Goal: Information Seeking & Learning: Learn about a topic

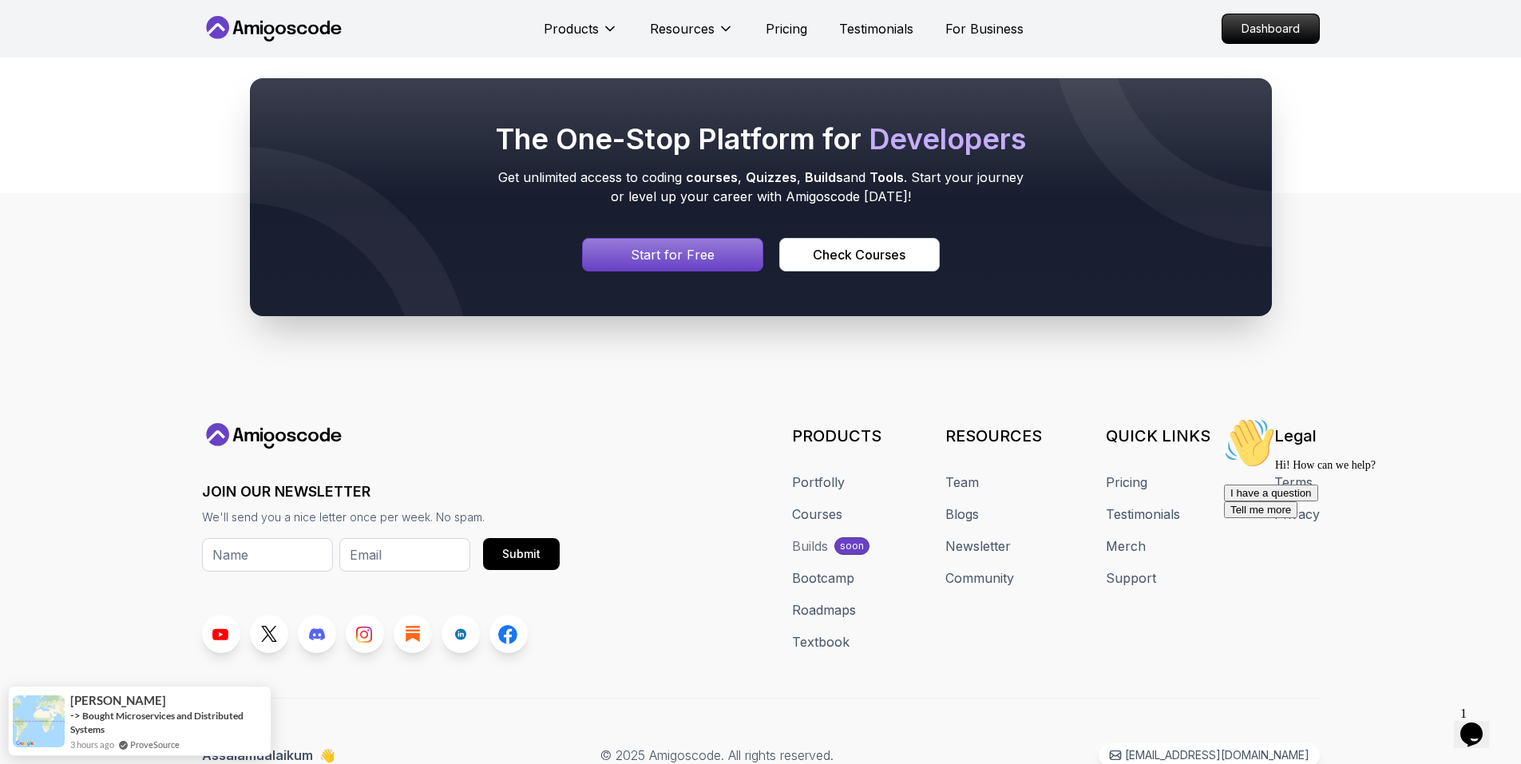
scroll to position [1571, 0]
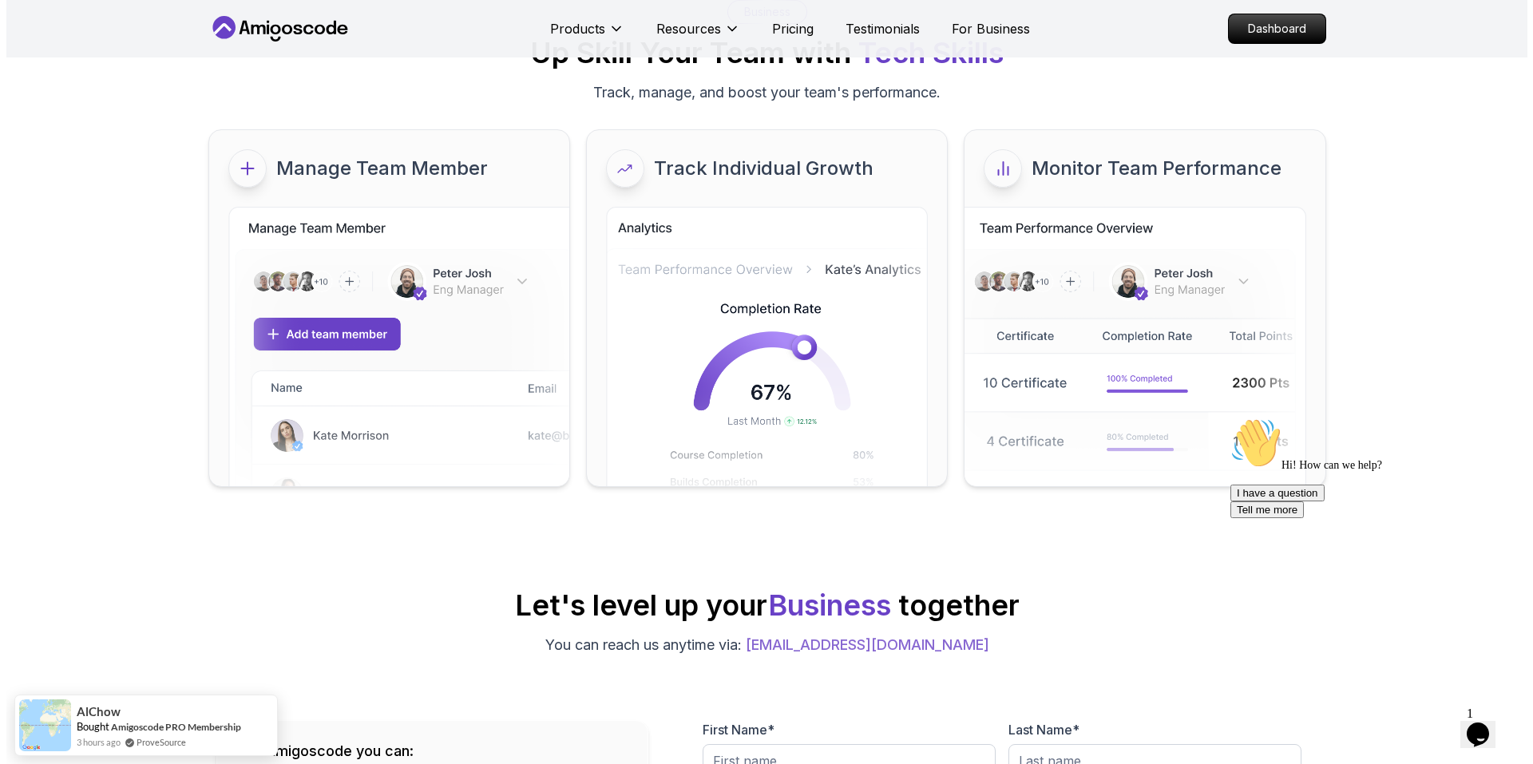
scroll to position [0, 0]
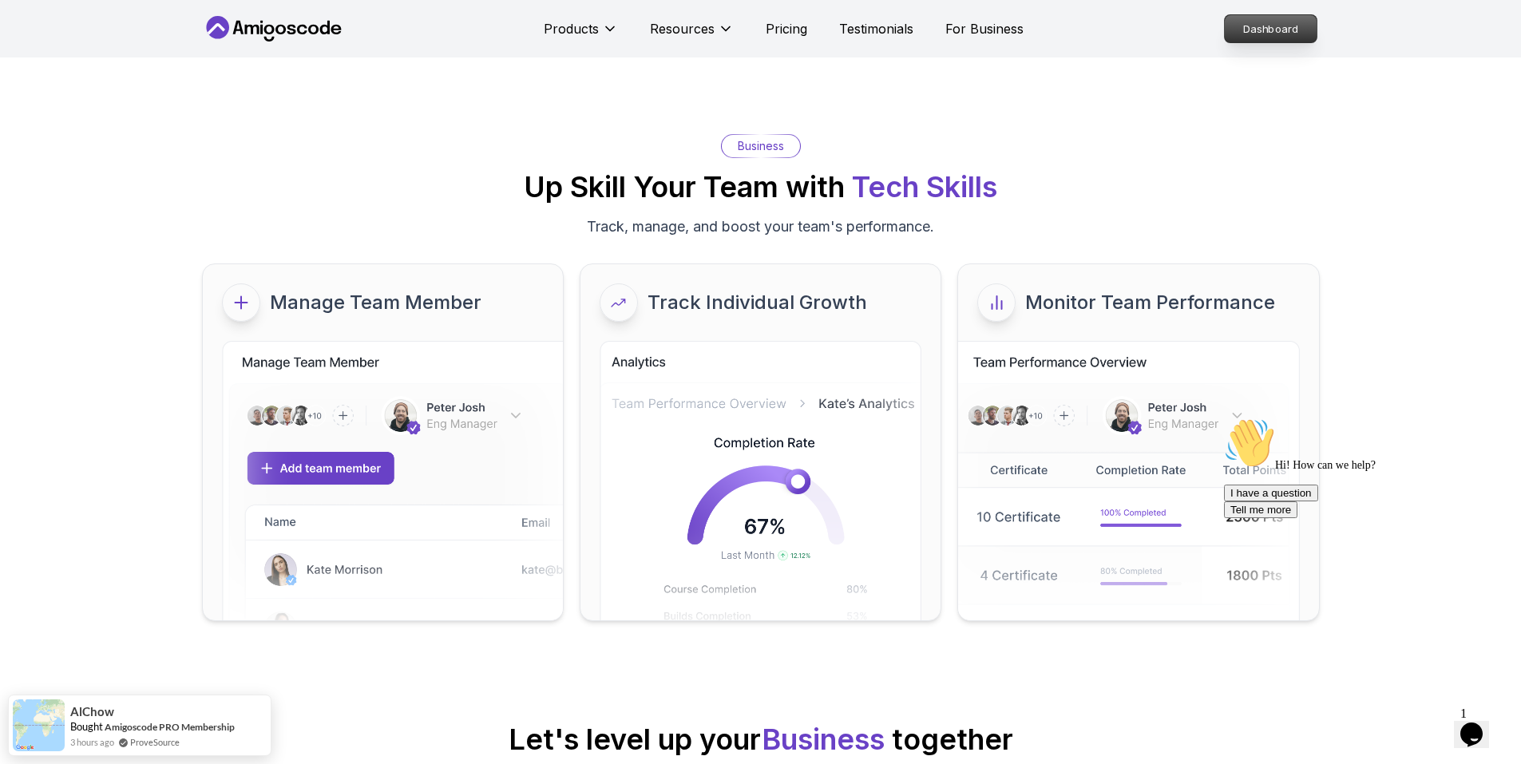
click at [1254, 29] on p "Dashboard" at bounding box center [1271, 28] width 92 height 27
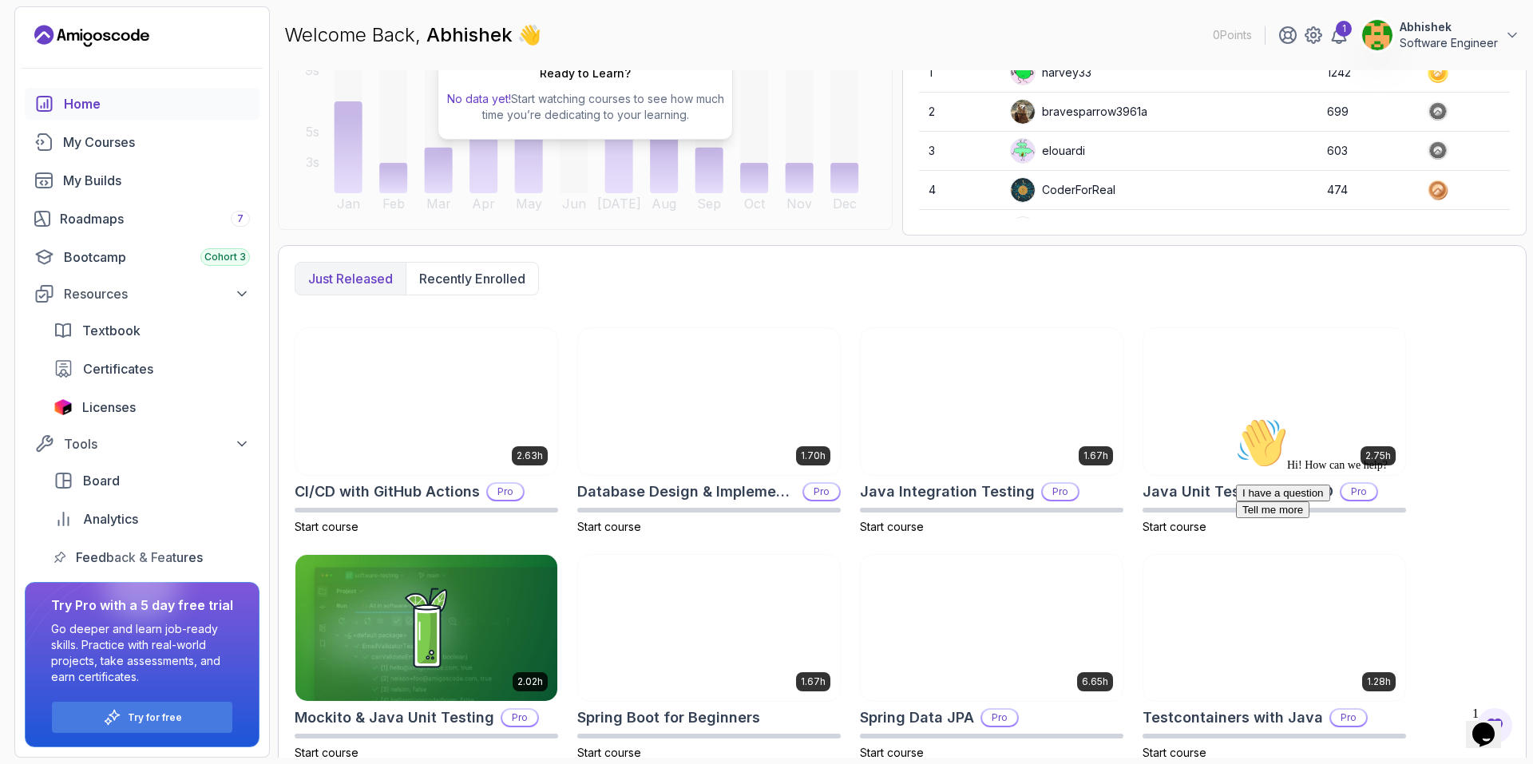
scroll to position [260, 0]
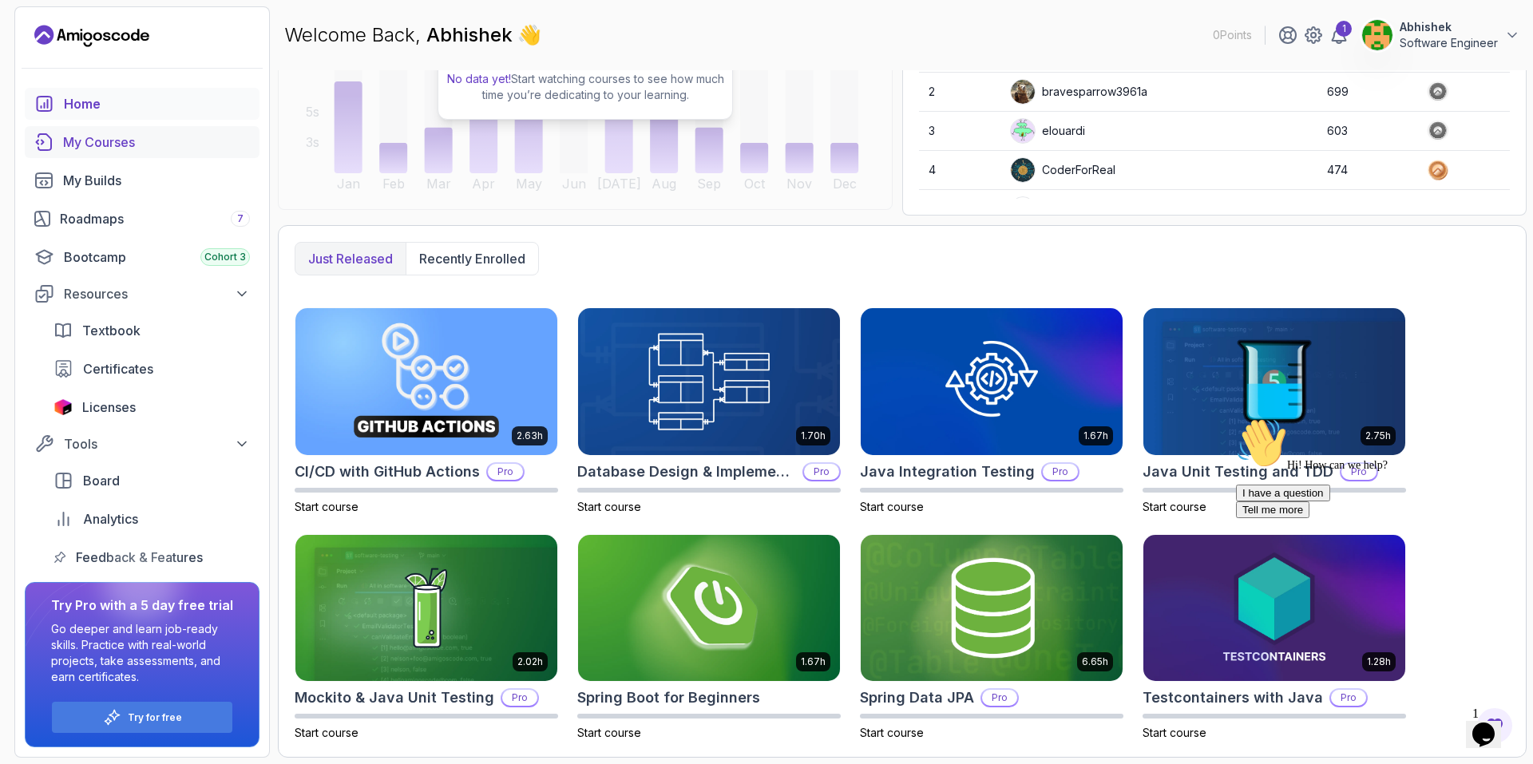
click at [114, 137] on div "My Courses" at bounding box center [156, 142] width 187 height 19
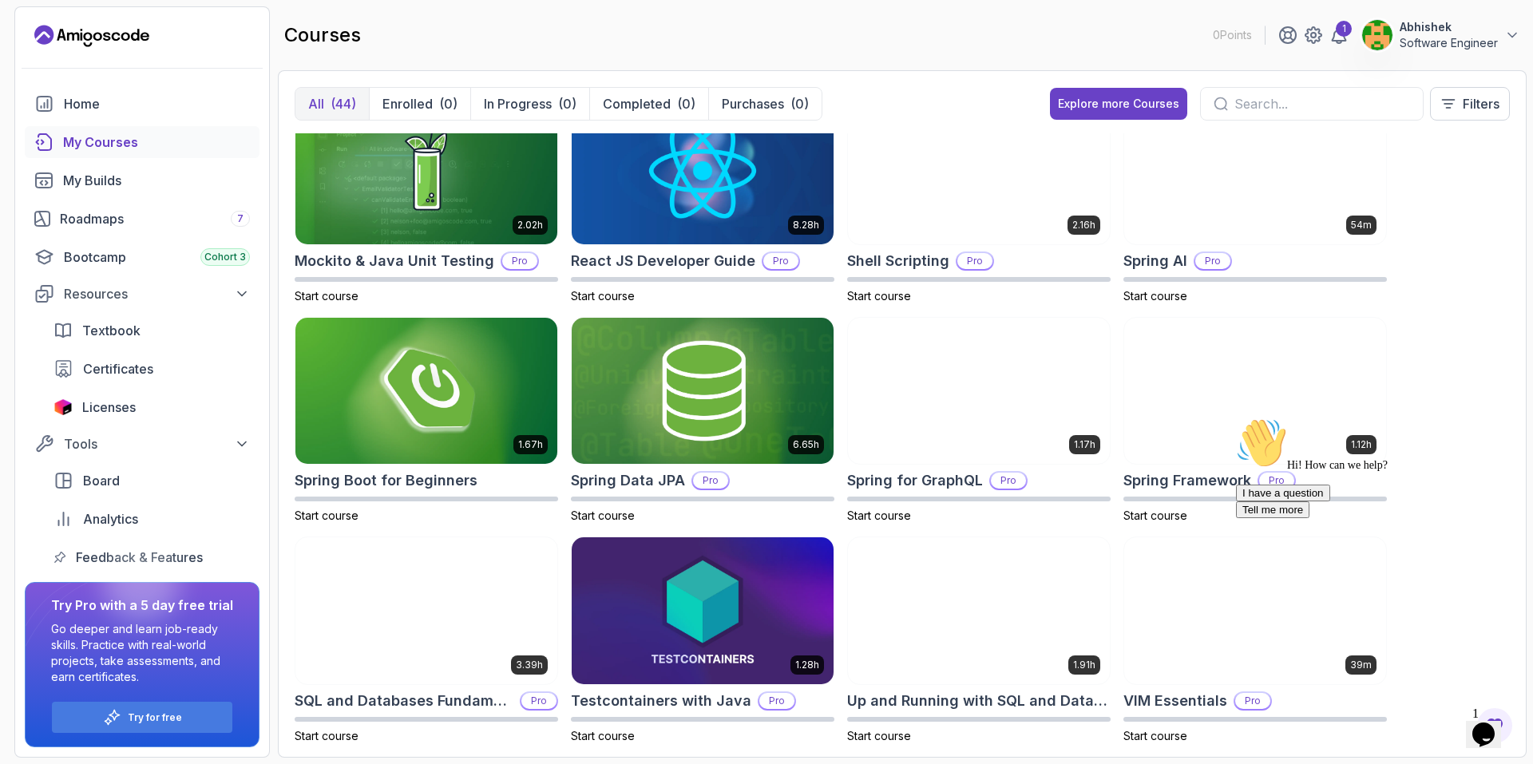
scroll to position [1820, 0]
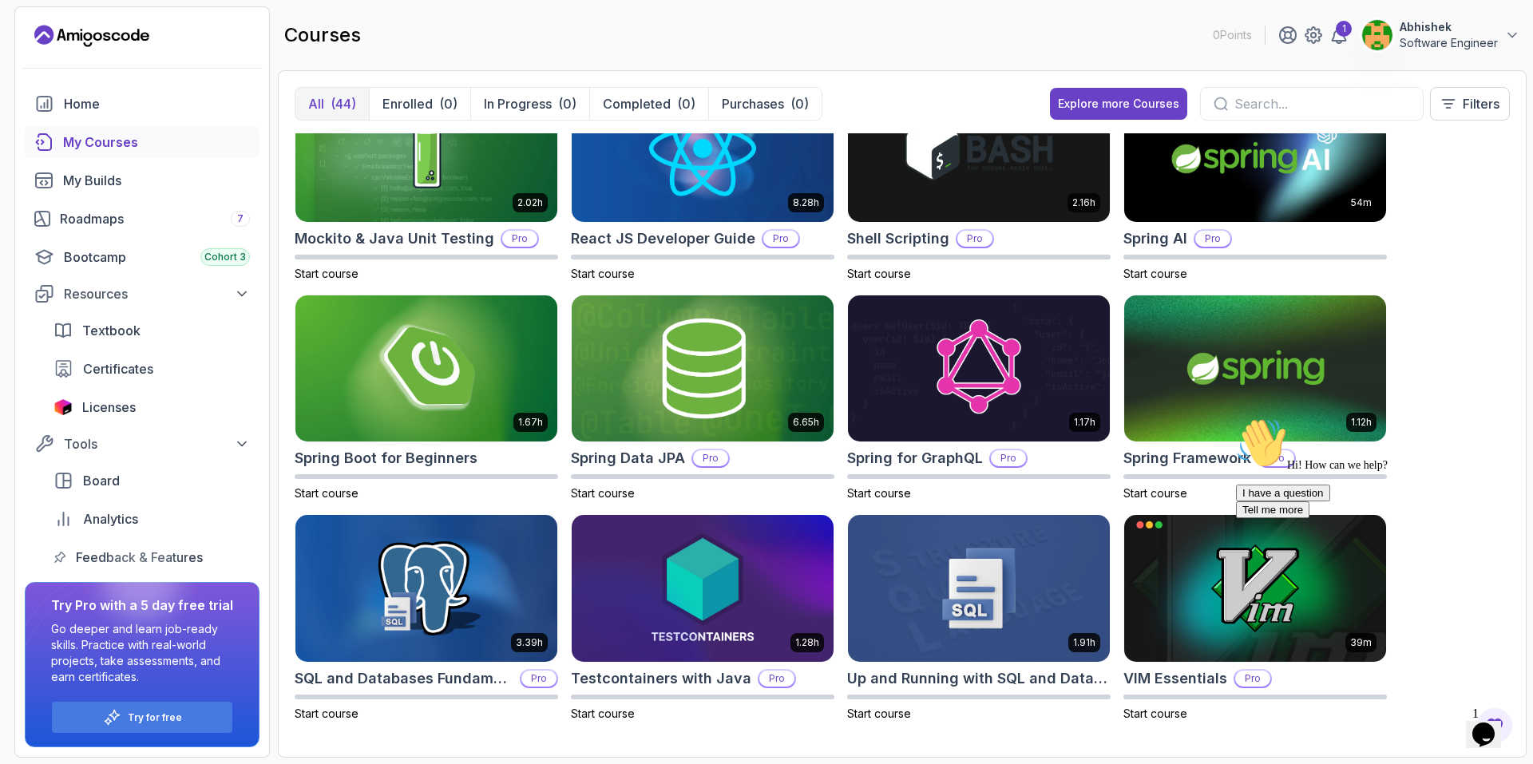
drag, startPoint x: 317, startPoint y: 713, endPoint x: 466, endPoint y: 734, distance: 150.0
click at [466, 734] on div "8.31h Advanced Databases Pro Start course 5.18h Advanced Spring Boot Pro Start …" at bounding box center [902, 437] width 1215 height 608
click at [426, 536] on img at bounding box center [426, 589] width 275 height 154
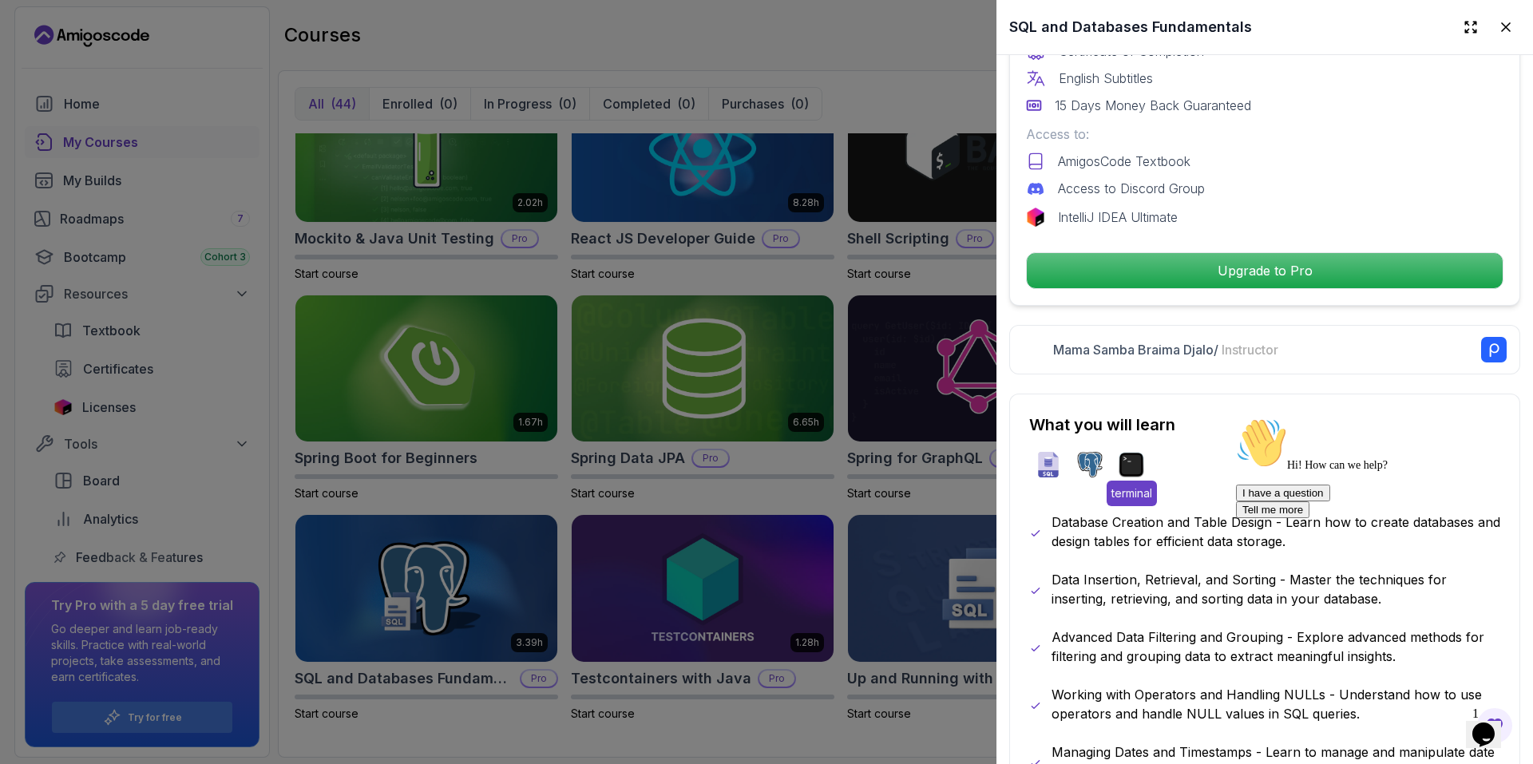
scroll to position [639, 0]
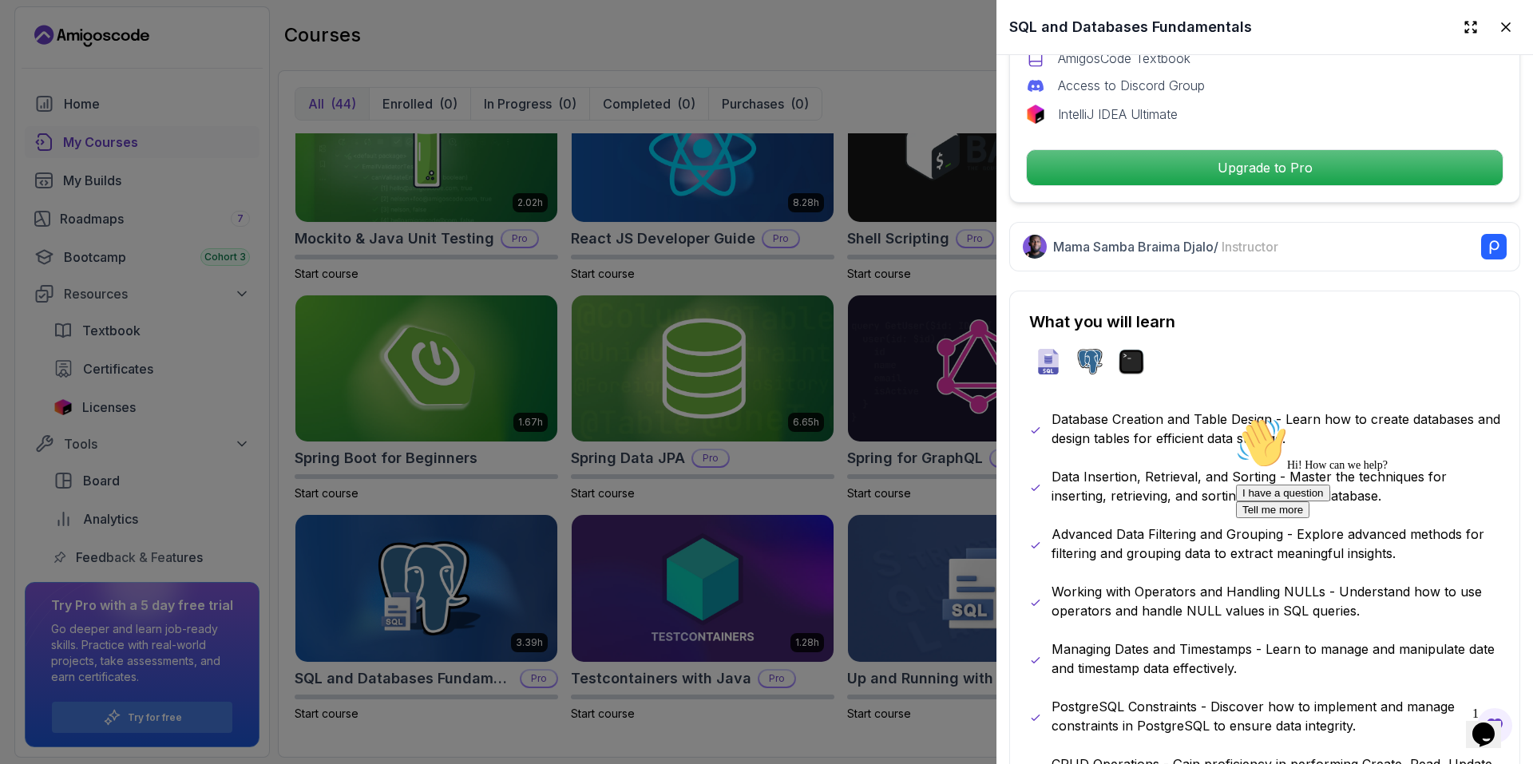
click at [770, 512] on div at bounding box center [766, 382] width 1533 height 764
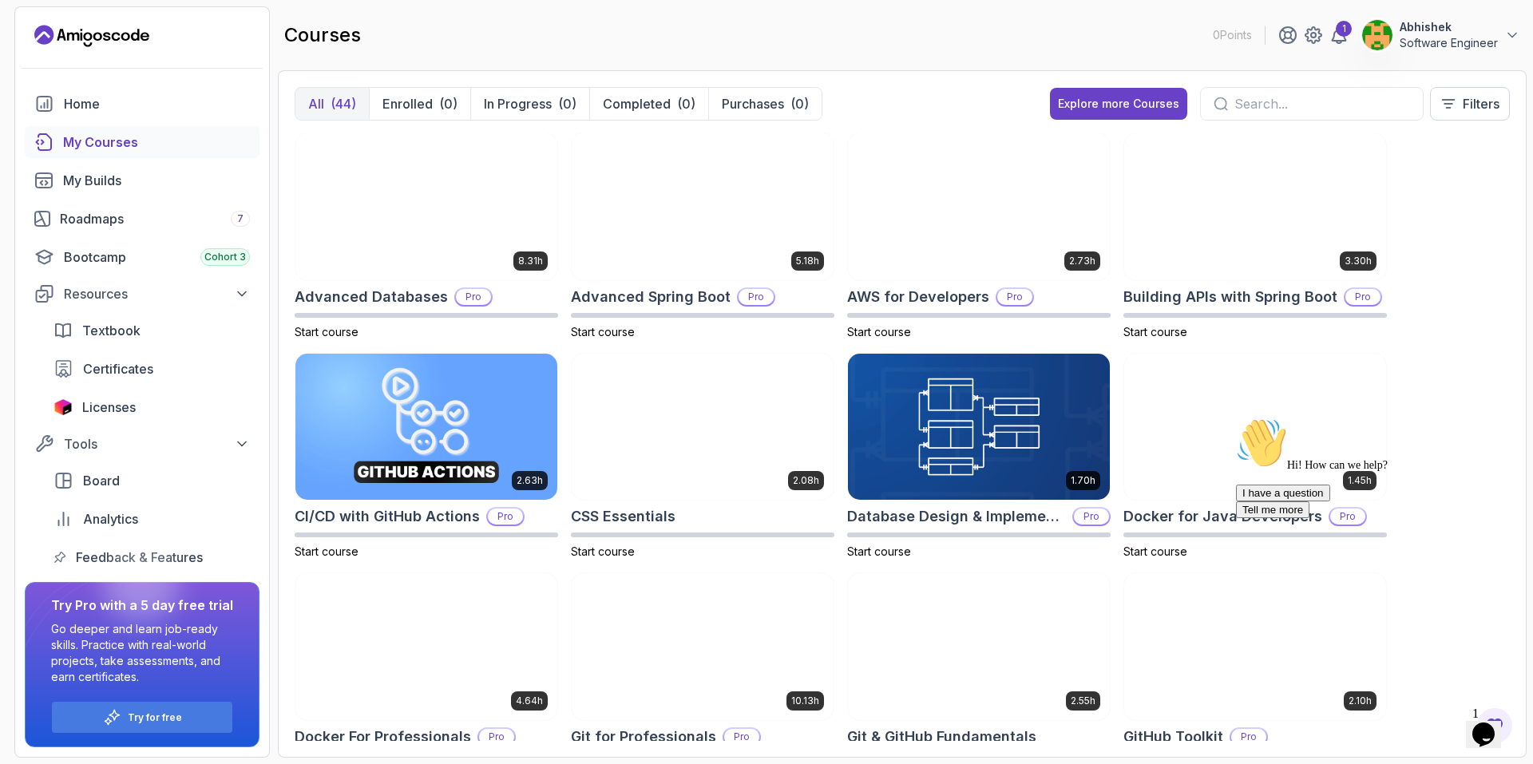
scroll to position [0, 0]
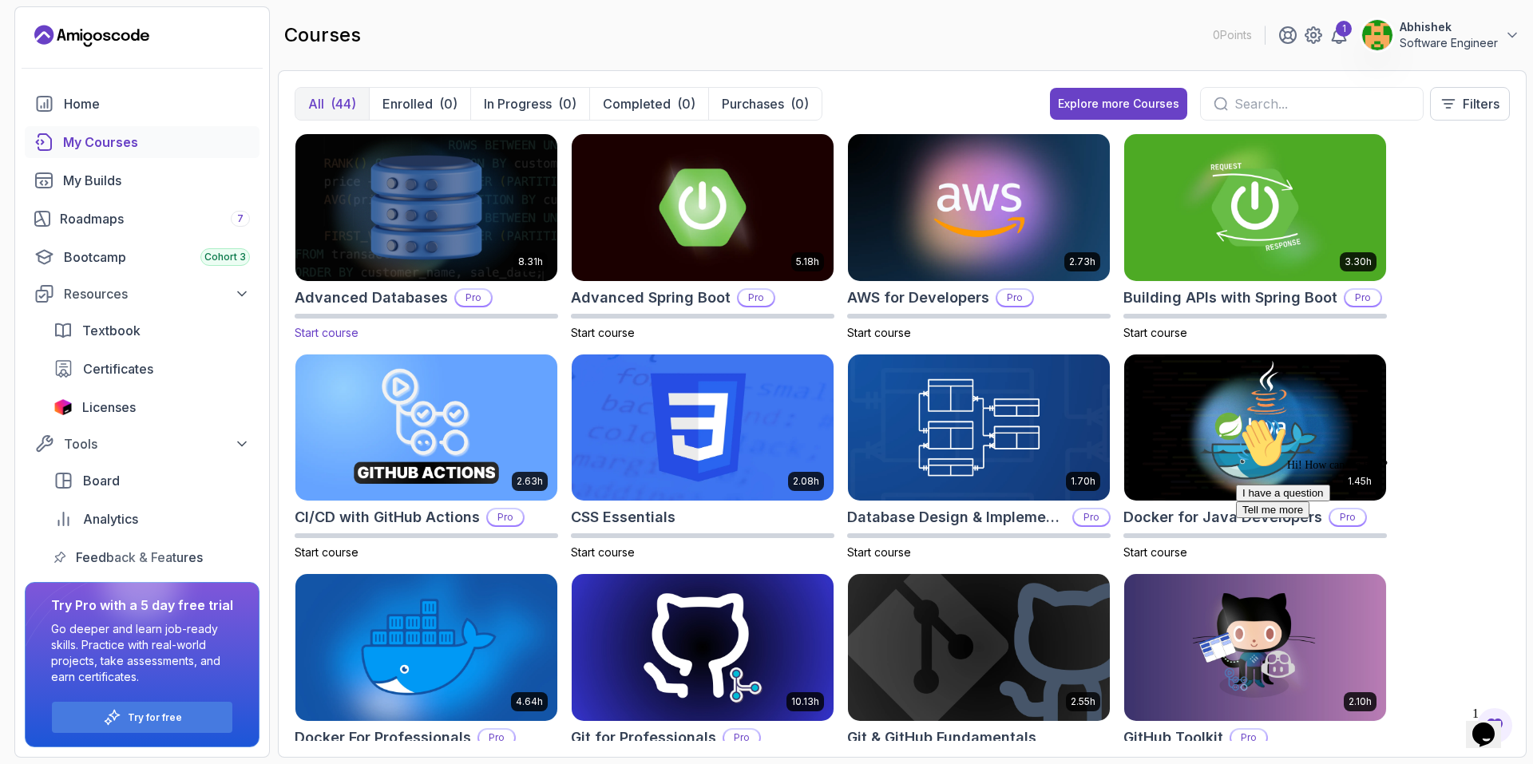
click at [387, 206] on img at bounding box center [426, 207] width 275 height 154
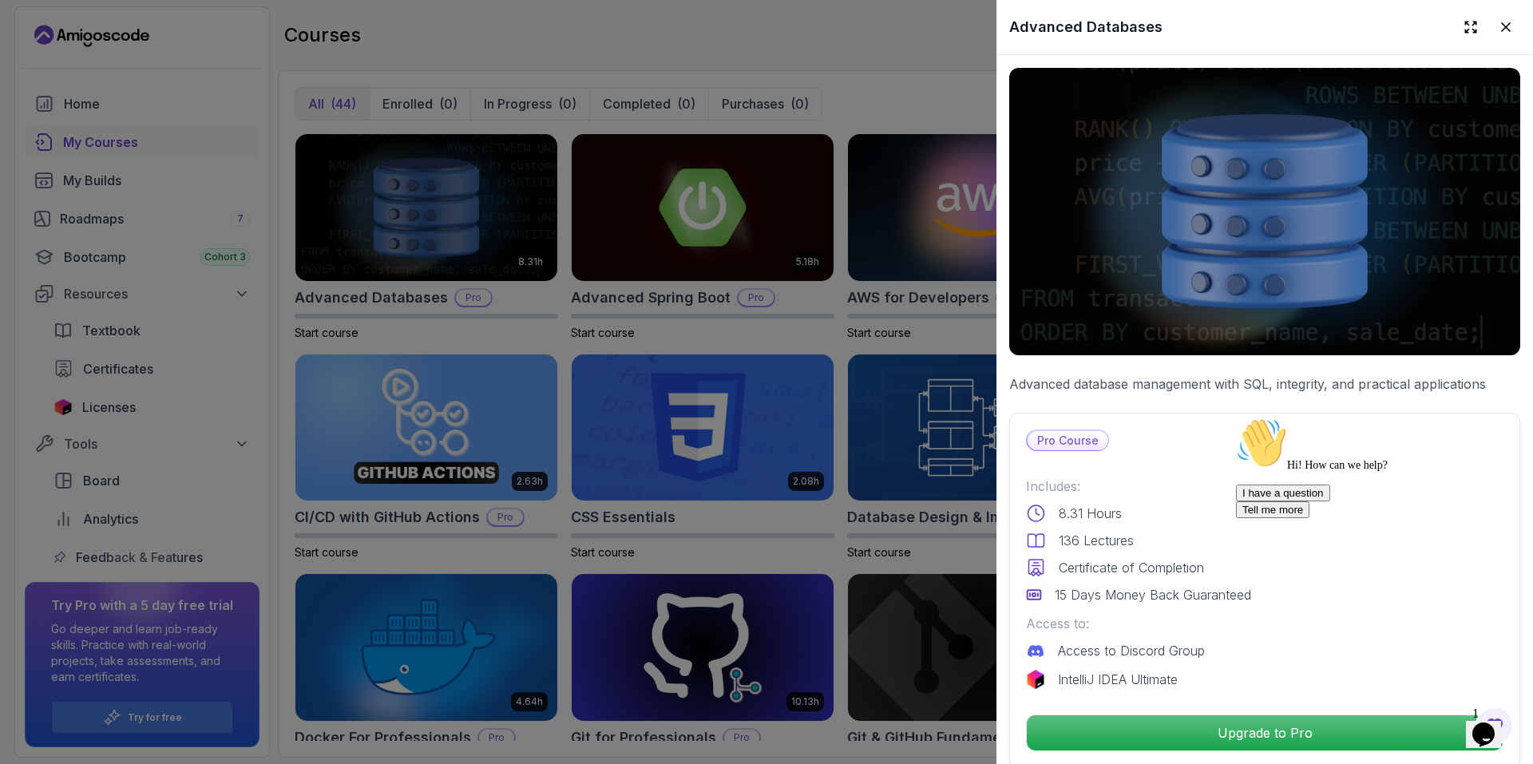
click at [775, 65] on div at bounding box center [766, 382] width 1533 height 764
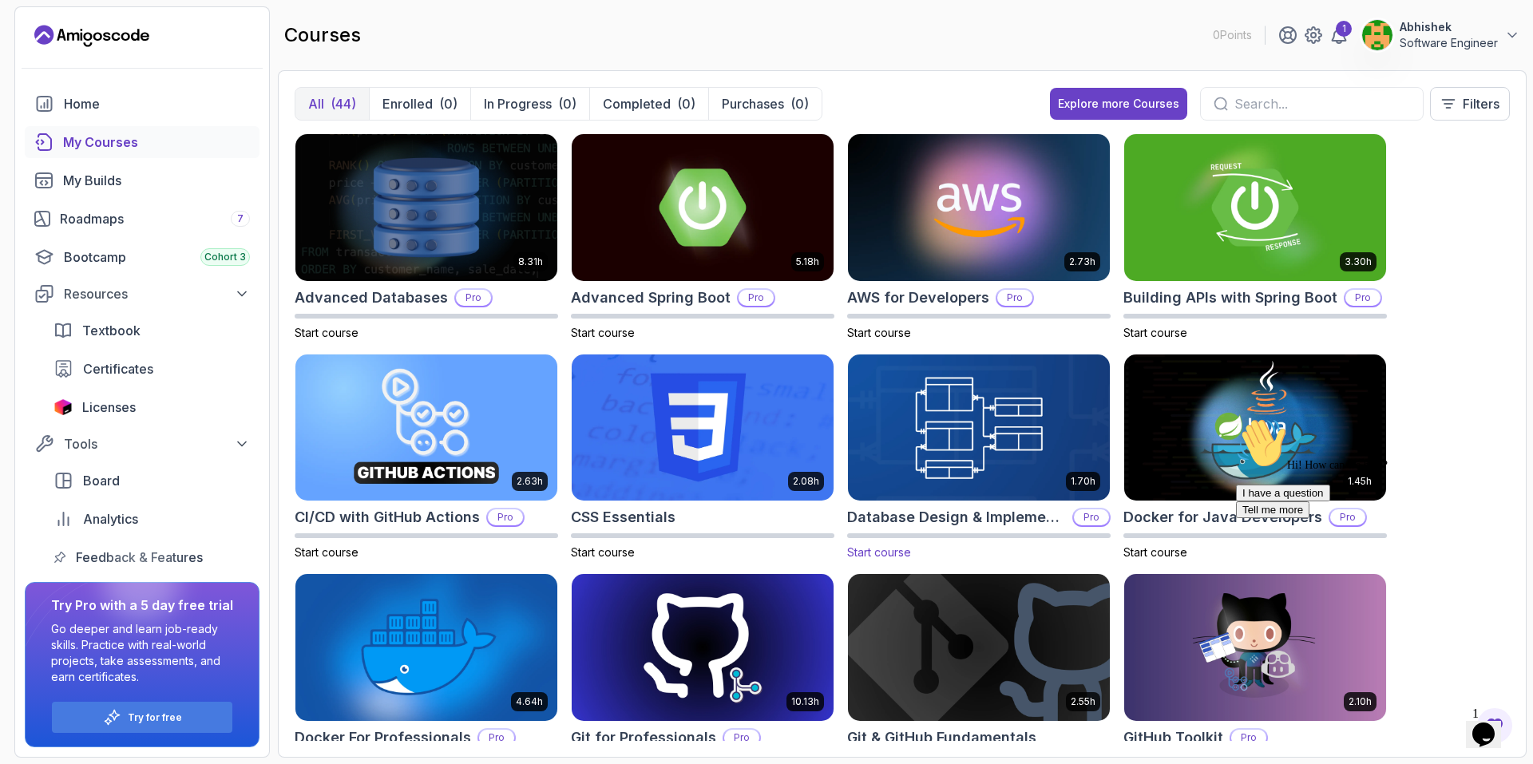
click at [943, 458] on img at bounding box center [979, 428] width 275 height 154
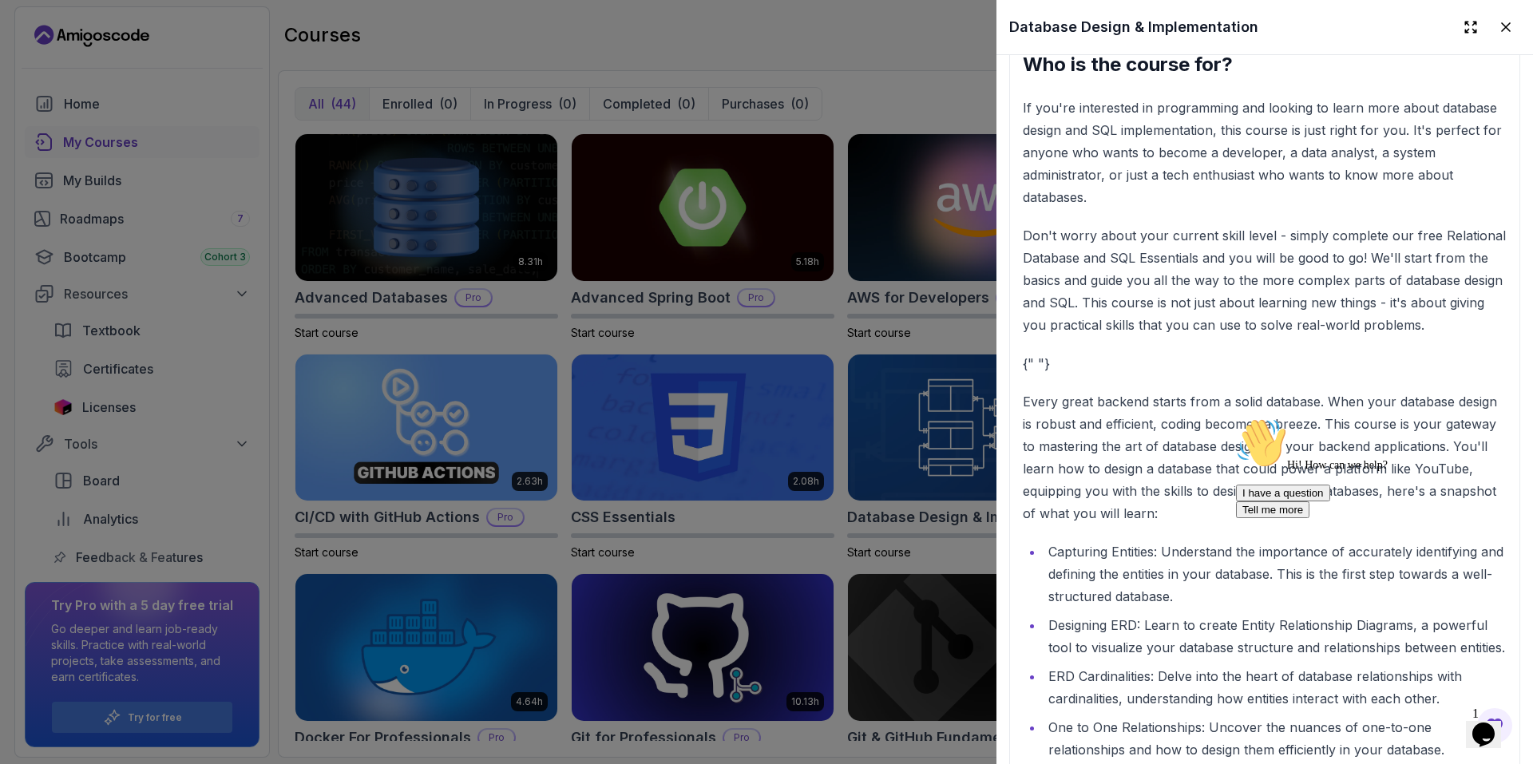
scroll to position [1916, 0]
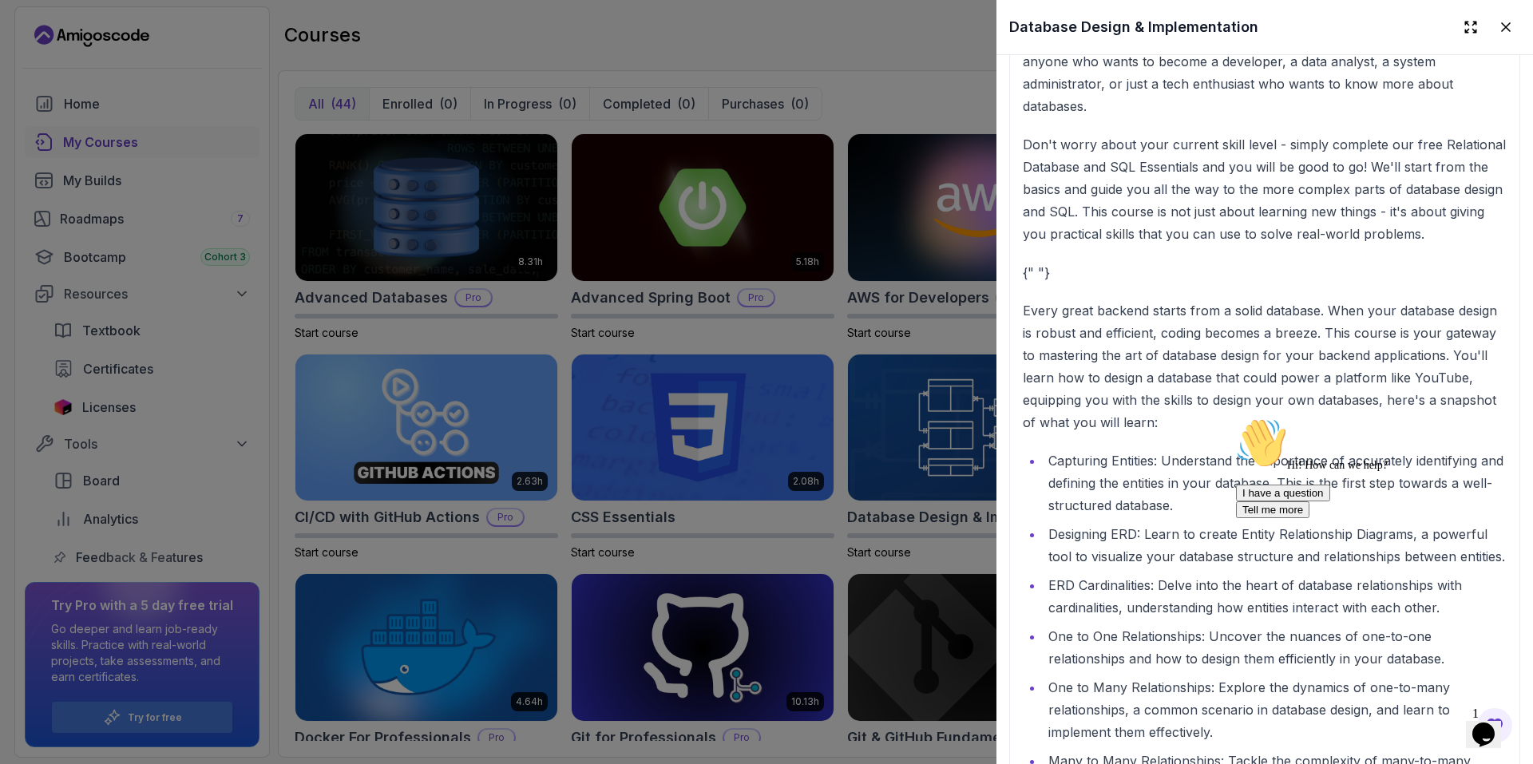
click at [826, 440] on div at bounding box center [766, 382] width 1533 height 764
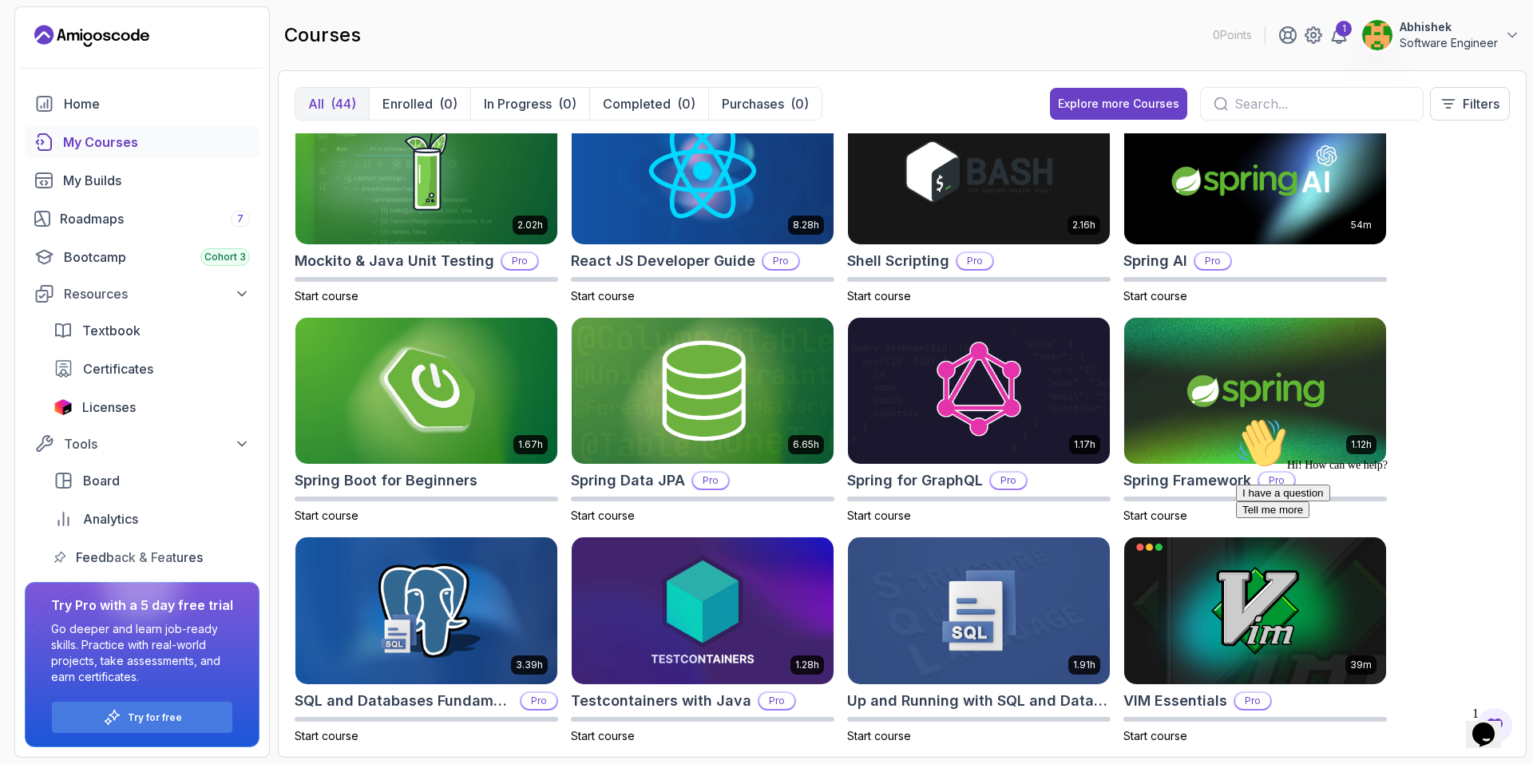
scroll to position [1820, 0]
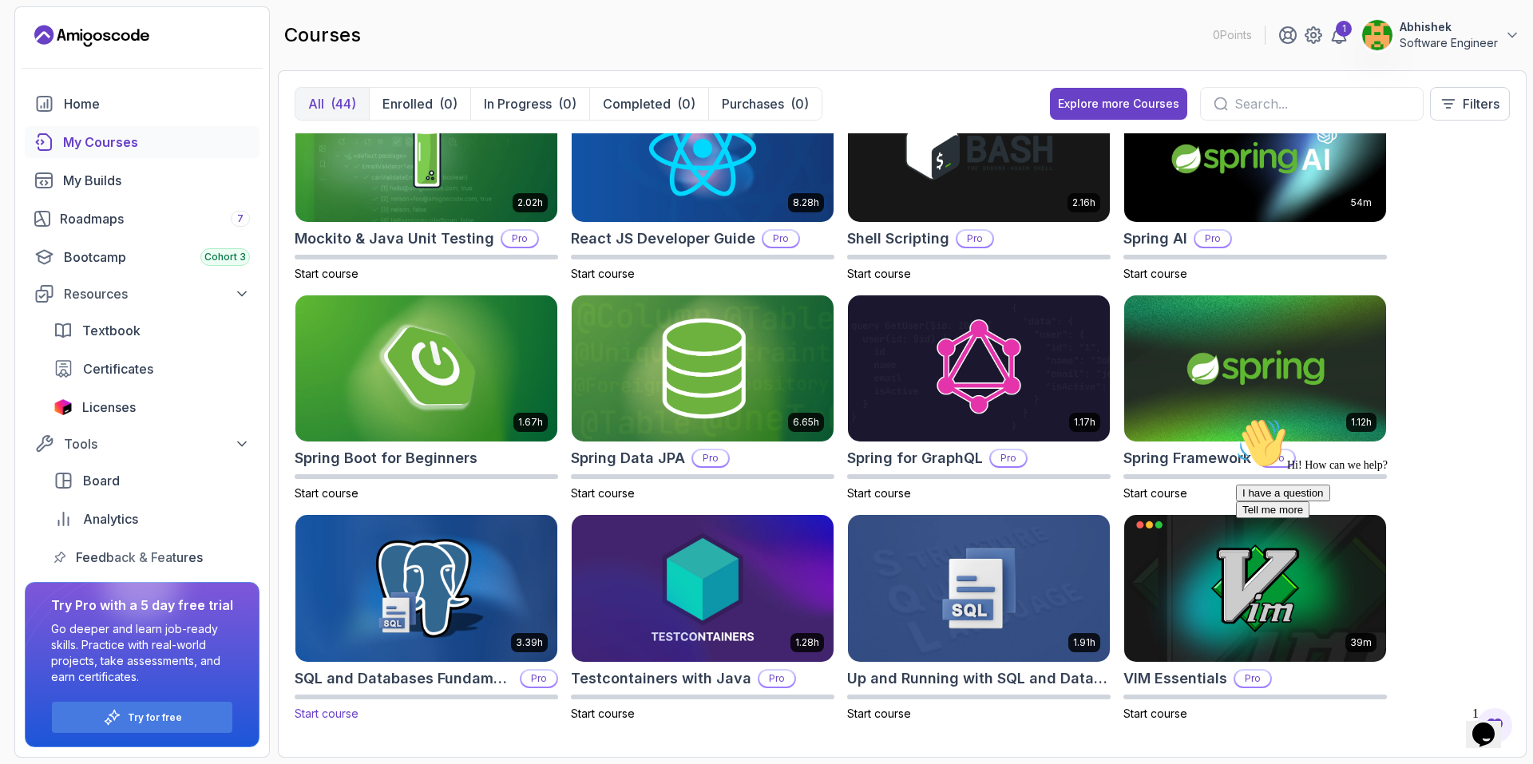
click at [406, 548] on img at bounding box center [426, 589] width 275 height 154
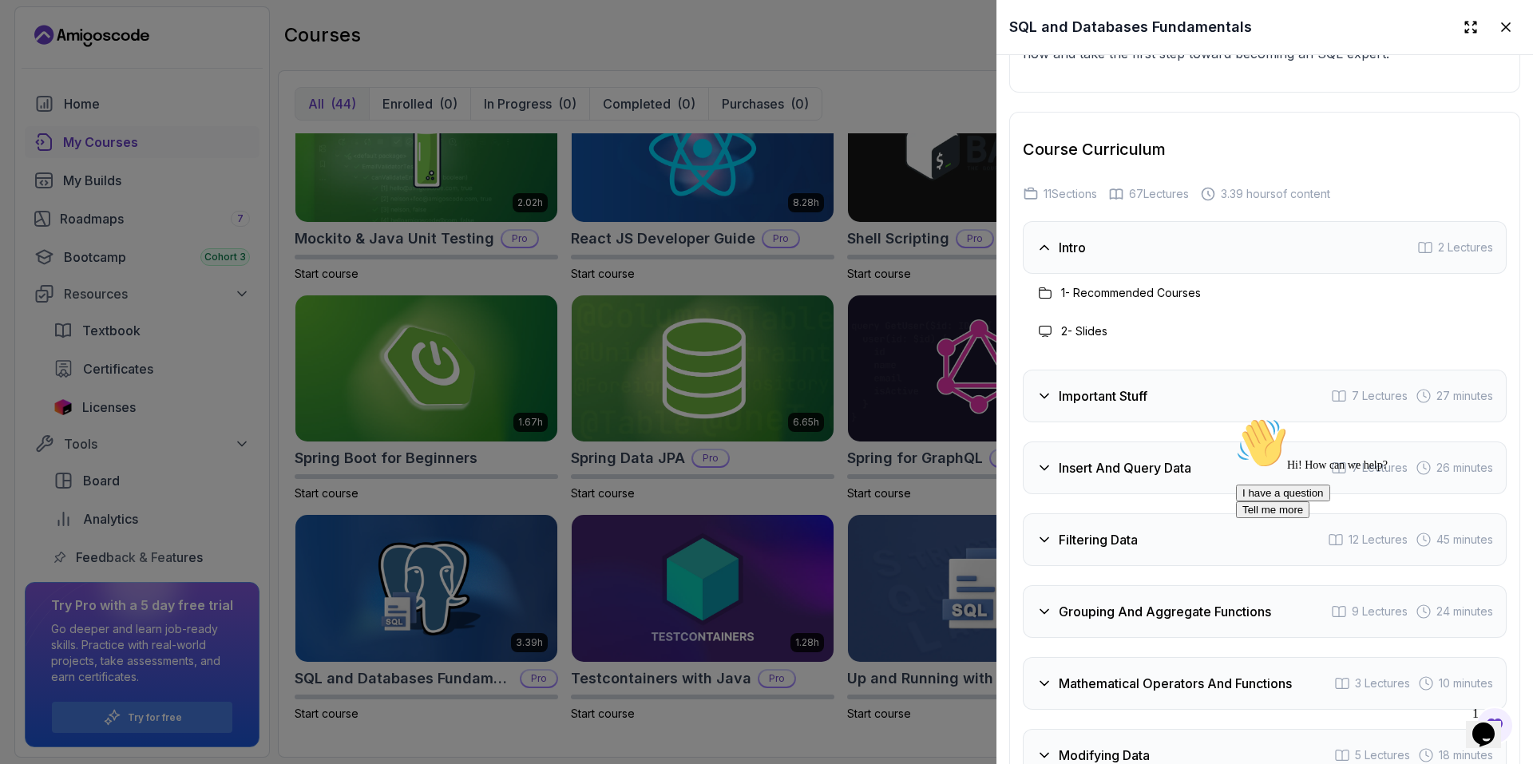
scroll to position [2555, 0]
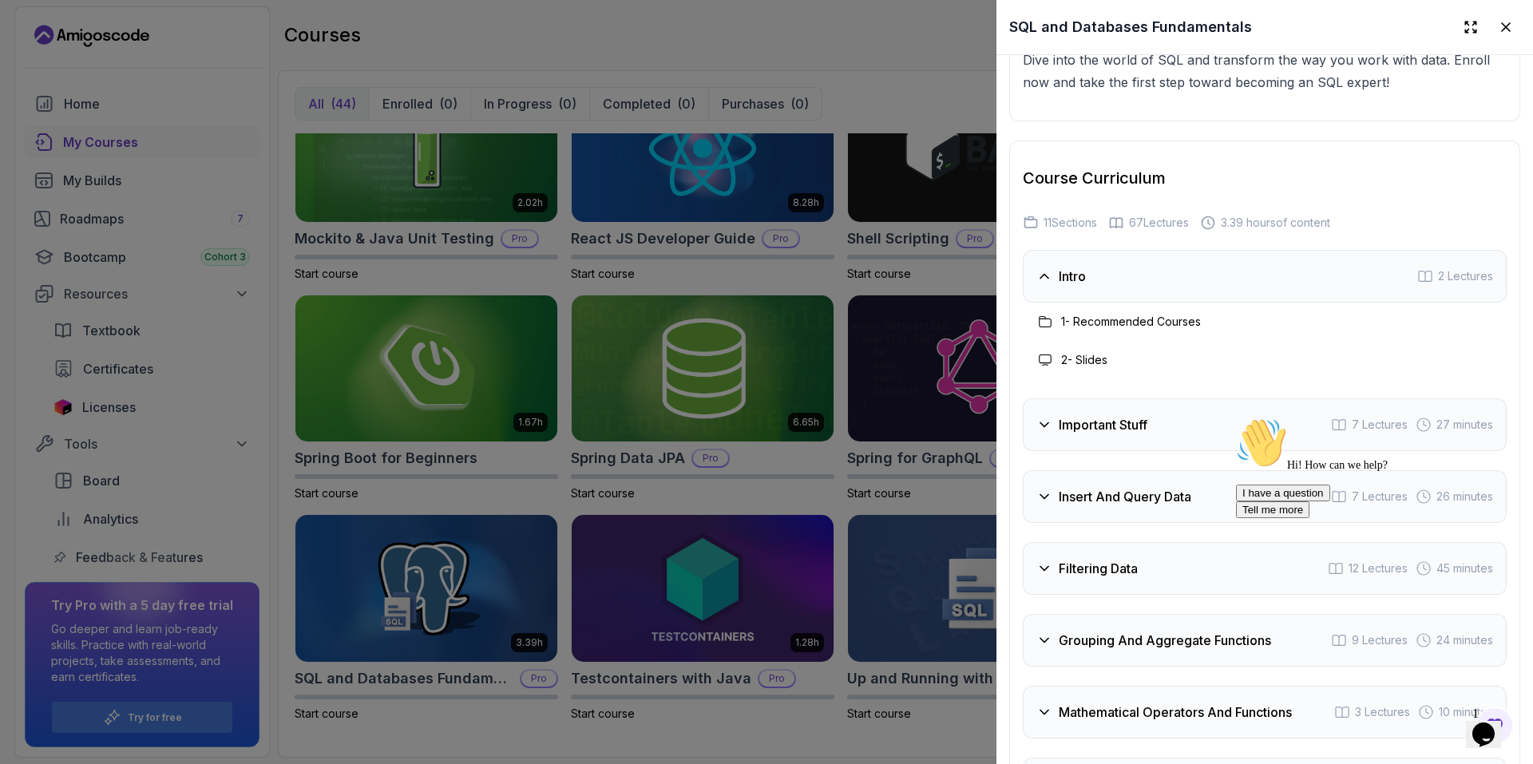
click at [1145, 415] on h3 "Important Stuff" at bounding box center [1103, 424] width 89 height 19
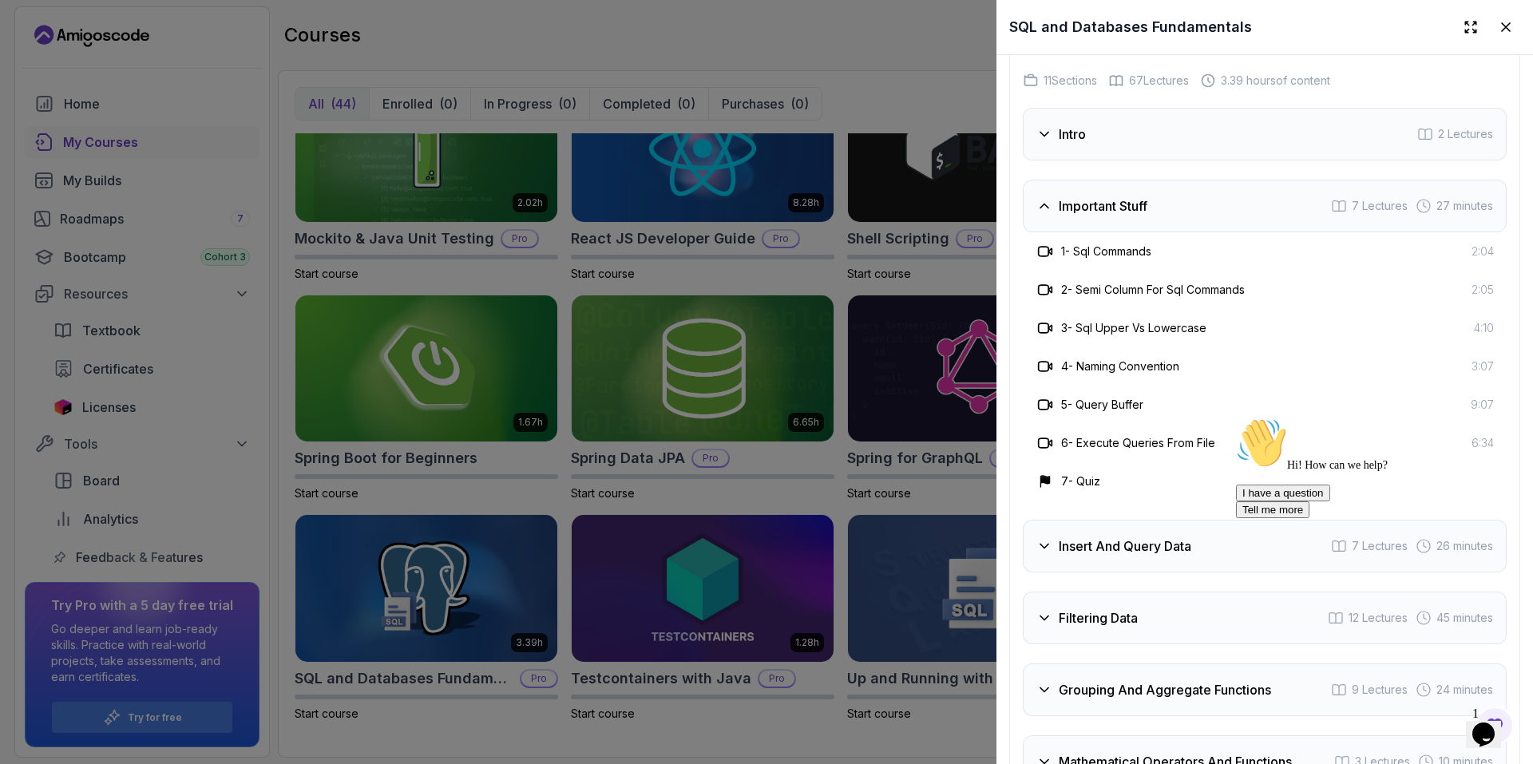
scroll to position [2795, 0]
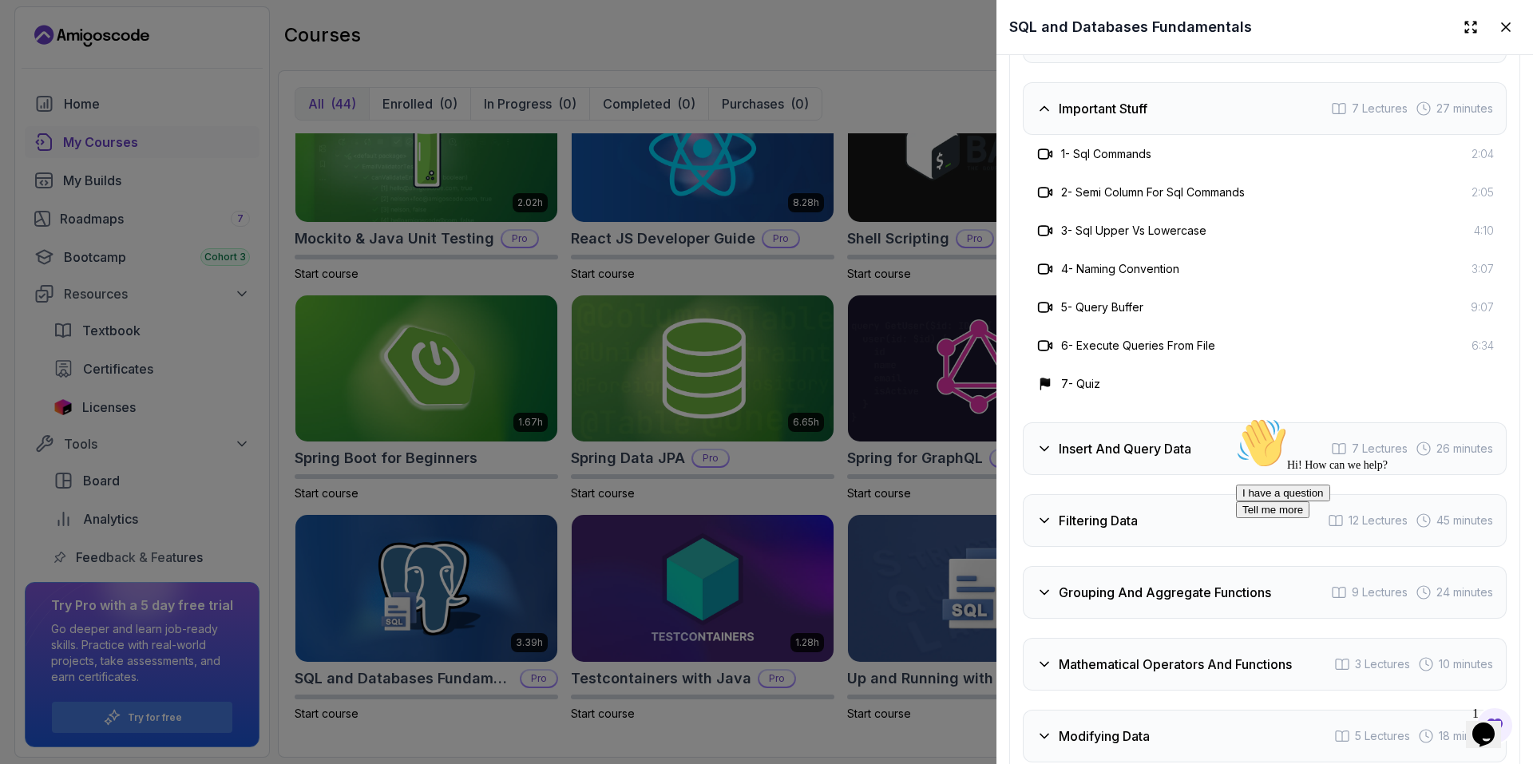
click at [1173, 439] on h3 "Insert And Query Data" at bounding box center [1125, 448] width 133 height 19
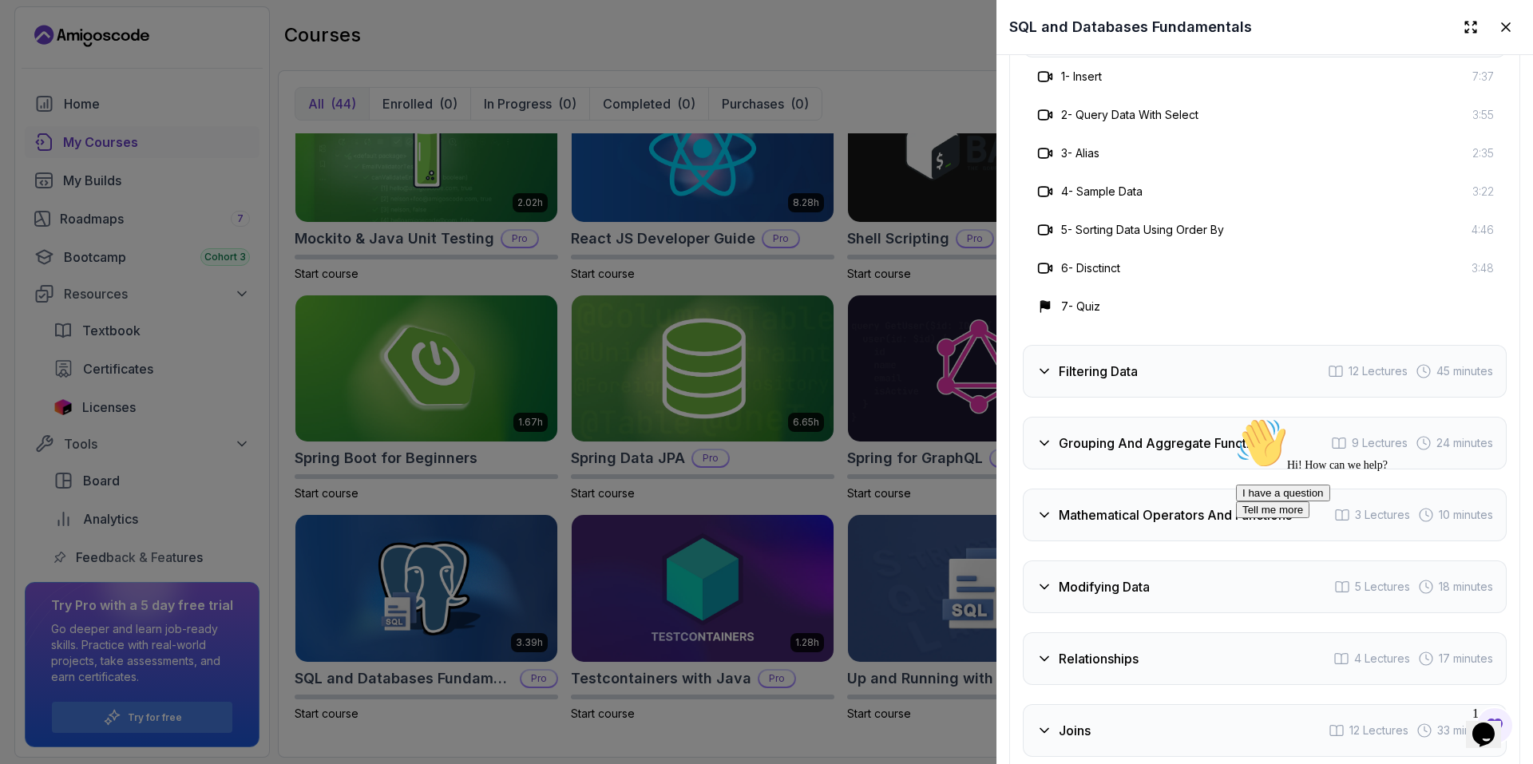
scroll to position [2954, 0]
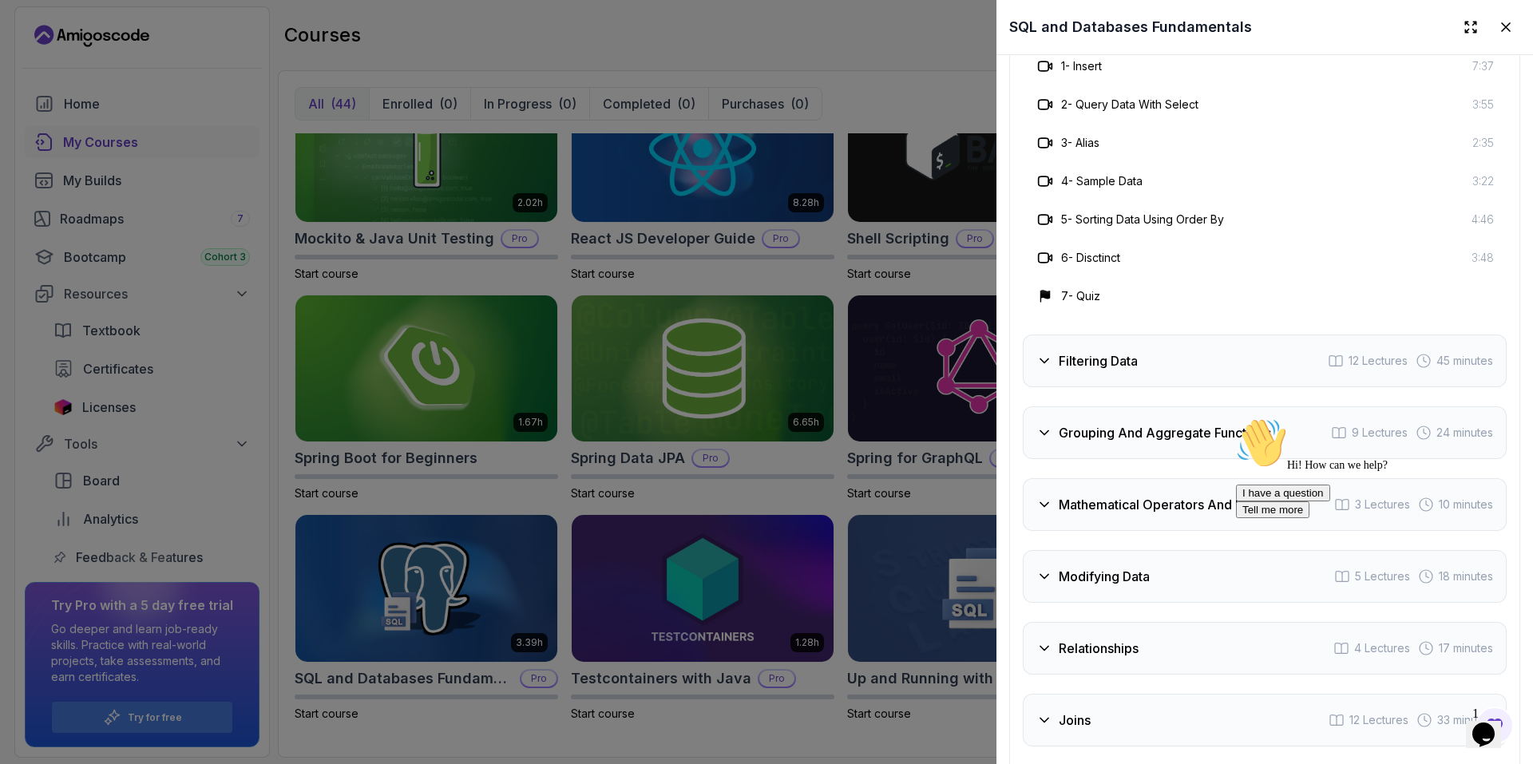
click at [1144, 350] on div "Filtering Data 12 Lectures 45 minutes" at bounding box center [1265, 361] width 484 height 53
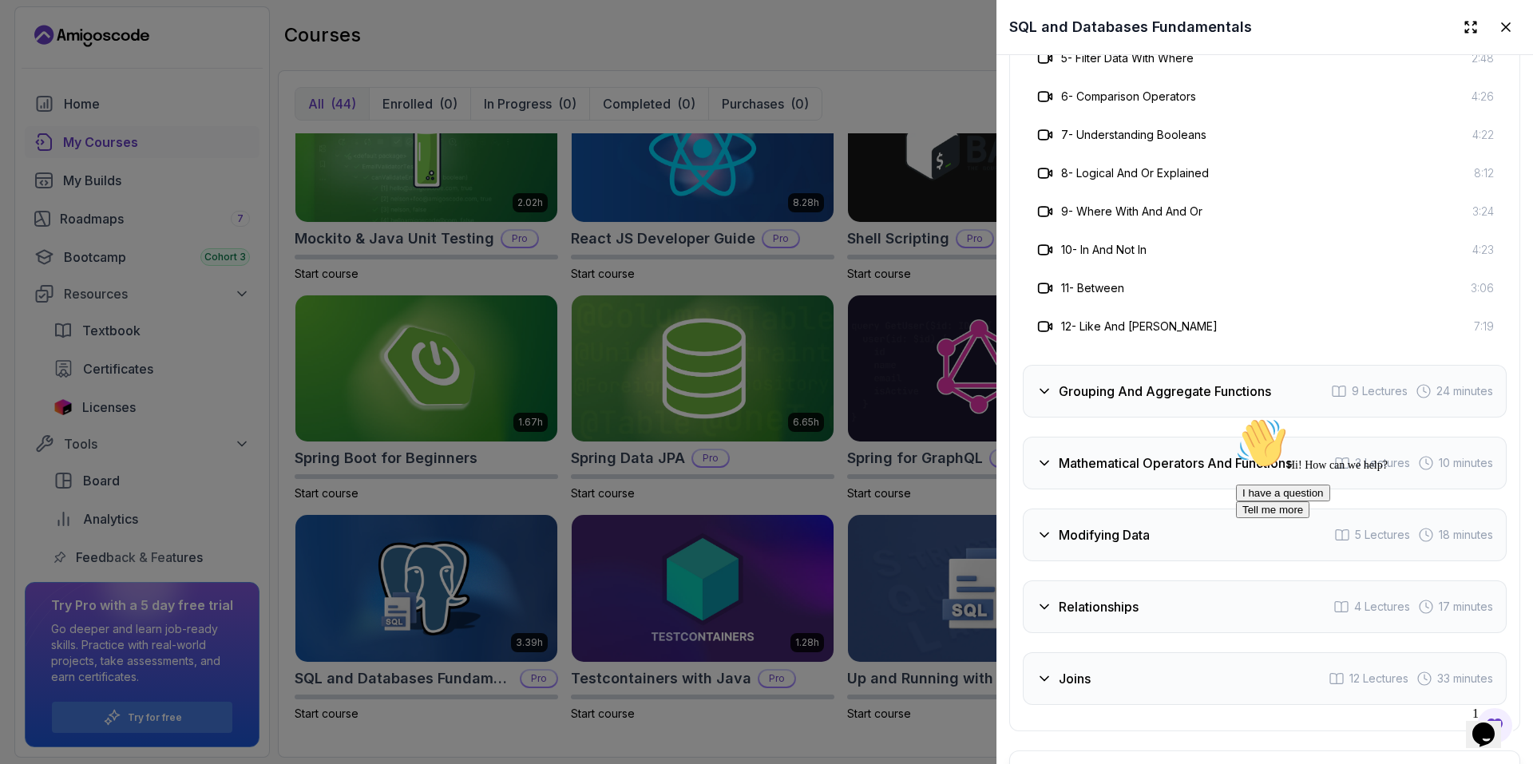
scroll to position [3194, 0]
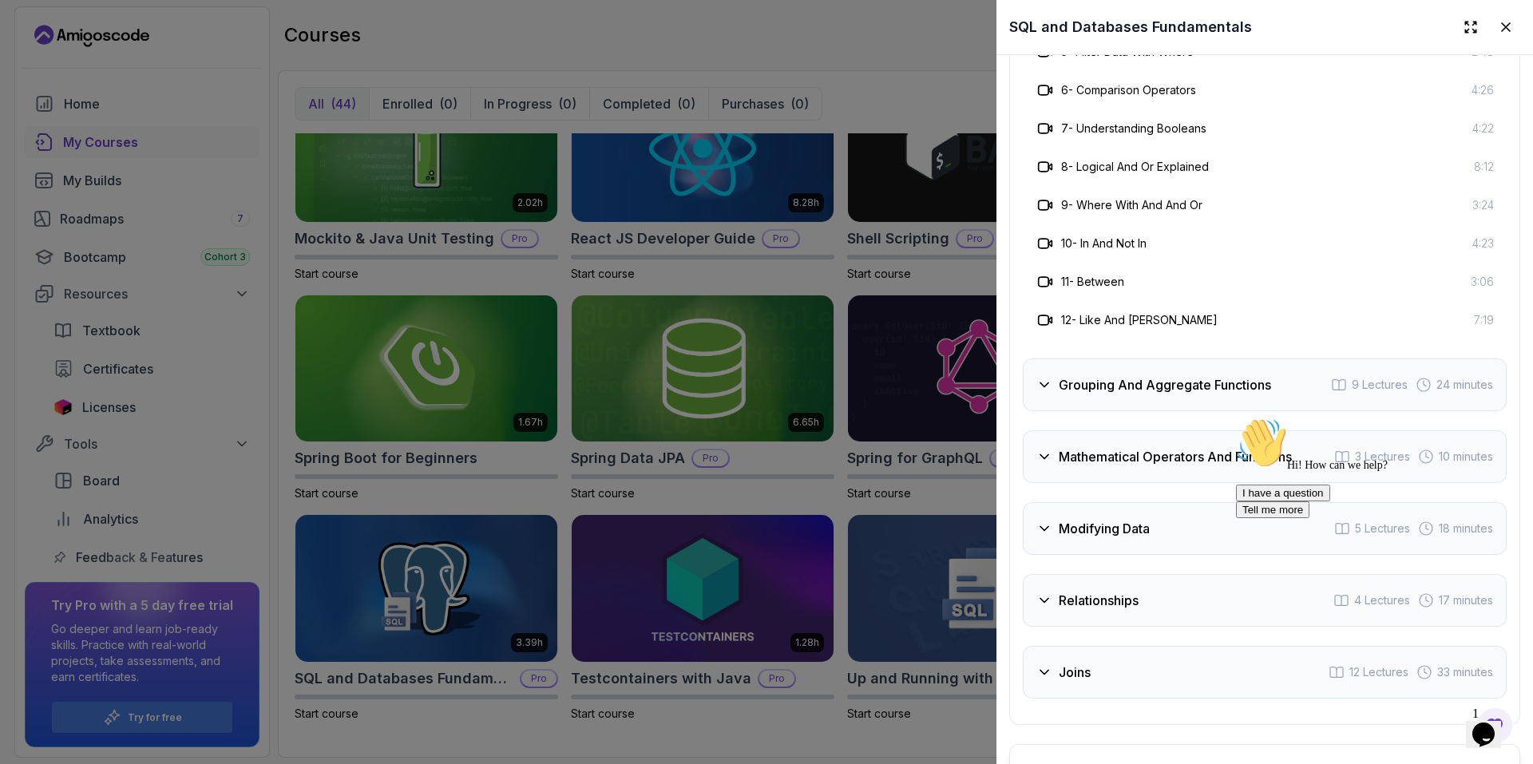
click at [1159, 391] on div "Grouping And Aggregate Functions 9 Lectures 24 minutes" at bounding box center [1265, 385] width 484 height 53
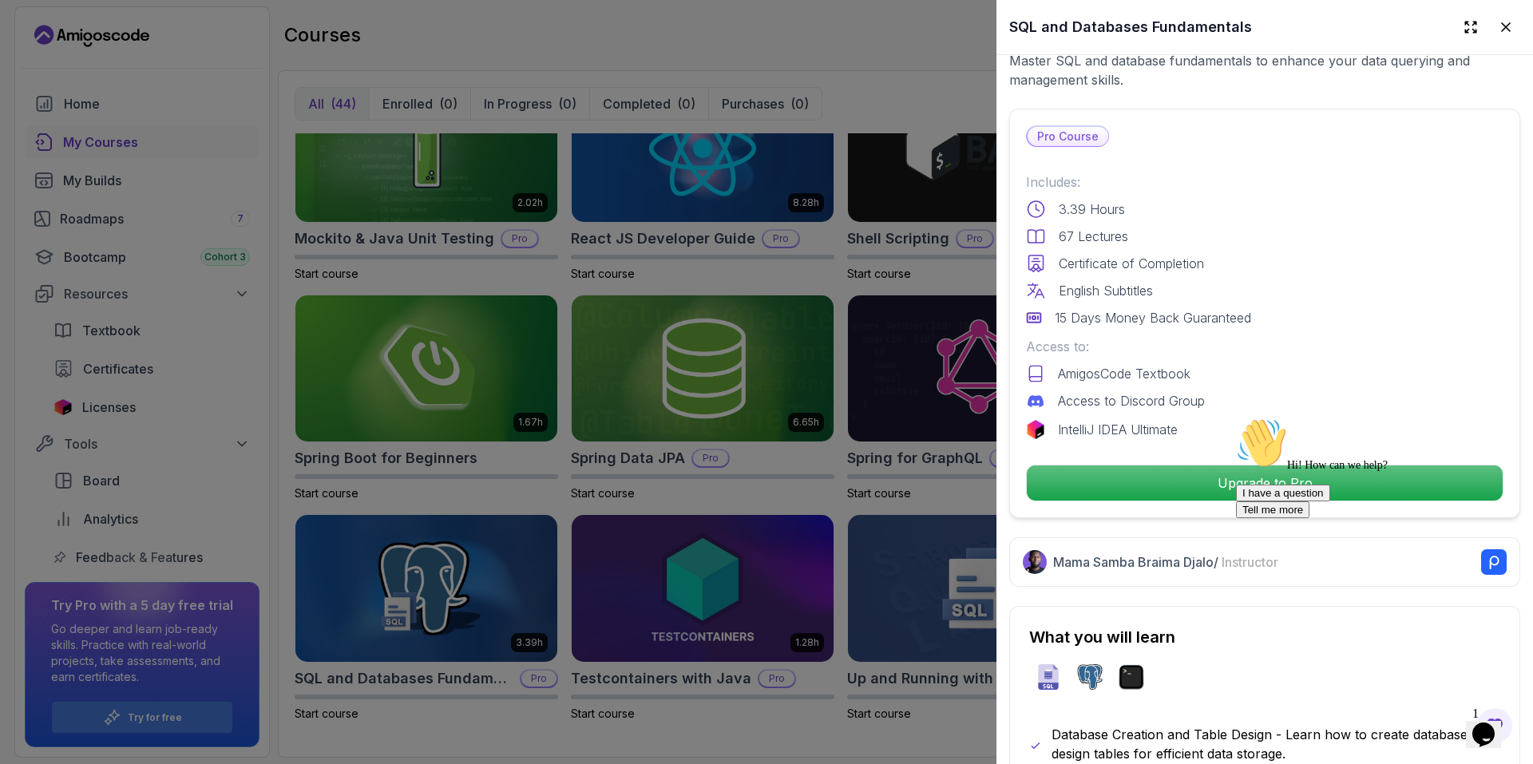
scroll to position [319, 0]
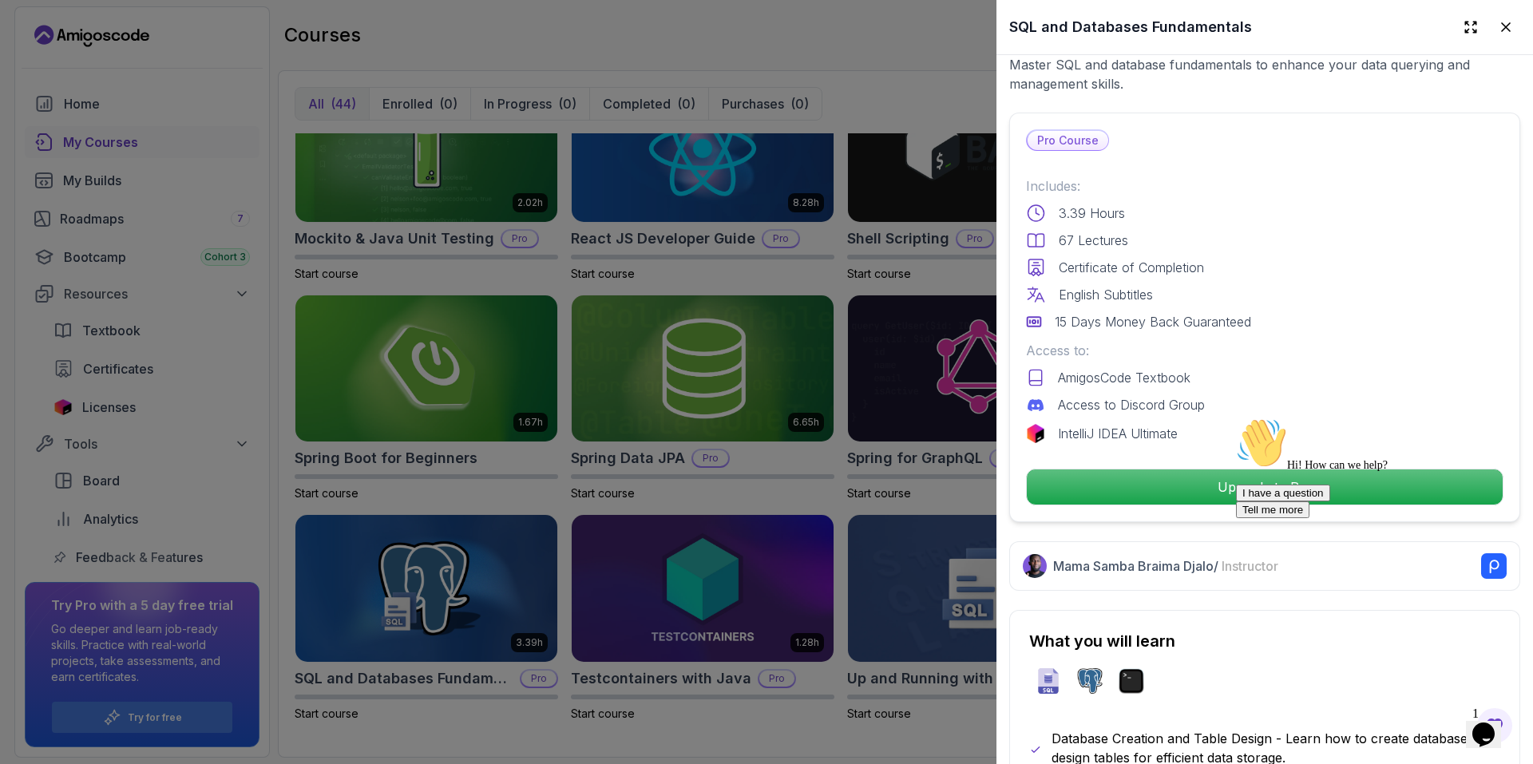
click at [1252, 479] on div "Hi! How can we help? I have a question Tell me more" at bounding box center [1379, 468] width 287 height 101
click at [1257, 484] on div "Hi! How can we help? I have a question Tell me more" at bounding box center [1379, 468] width 287 height 101
click at [1236, 418] on icon "Chat attention grabber" at bounding box center [1236, 418] width 0 height 0
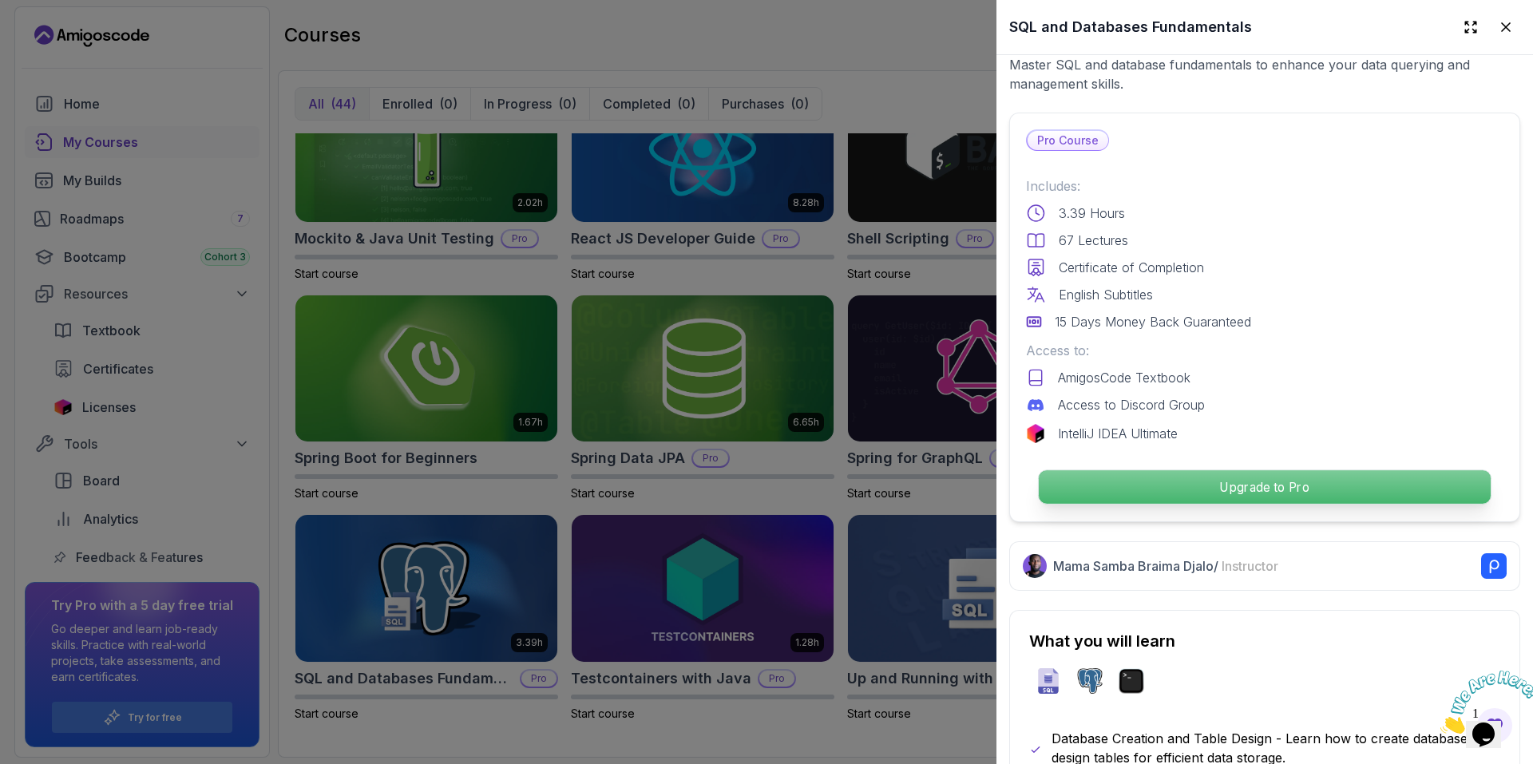
click at [1278, 484] on p "Upgrade to Pro" at bounding box center [1265, 487] width 452 height 34
